Goal: Find specific page/section: Find specific page/section

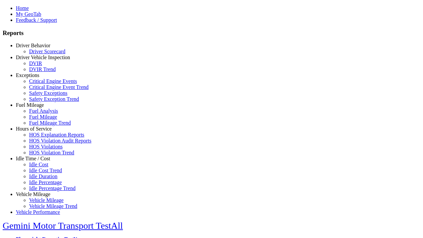
click at [38, 161] on link "Idle Time / Cost" at bounding box center [33, 159] width 34 height 6
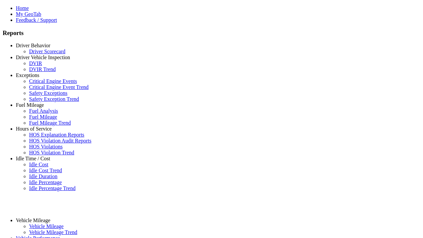
click at [43, 191] on link "Idle Percentage Trend" at bounding box center [52, 188] width 46 height 6
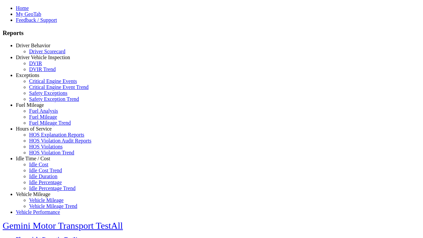
select select "**"
